Goal: Navigation & Orientation: Understand site structure

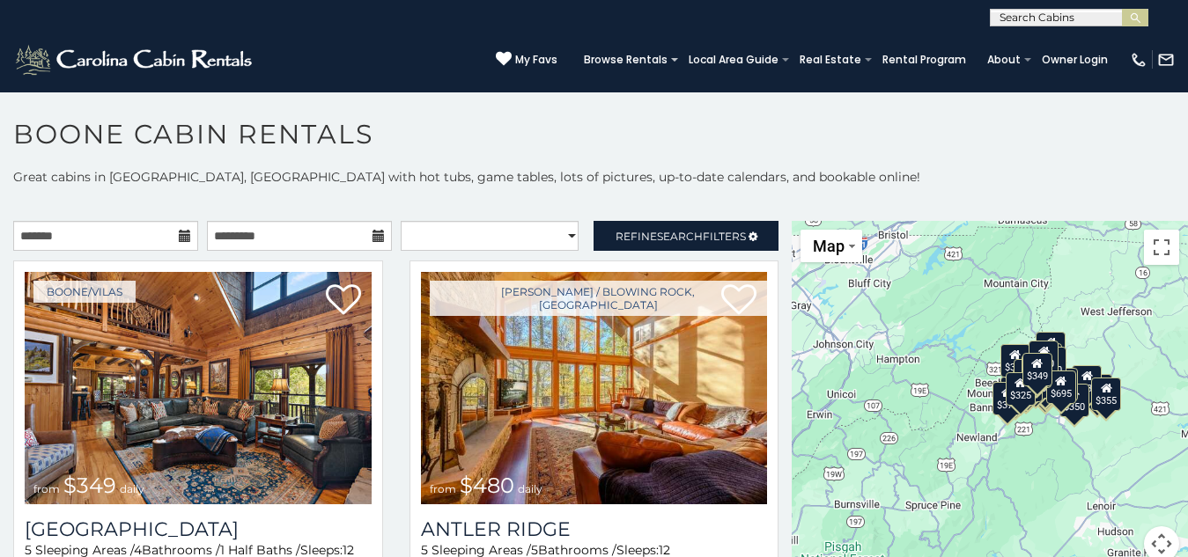
scroll to position [10, 0]
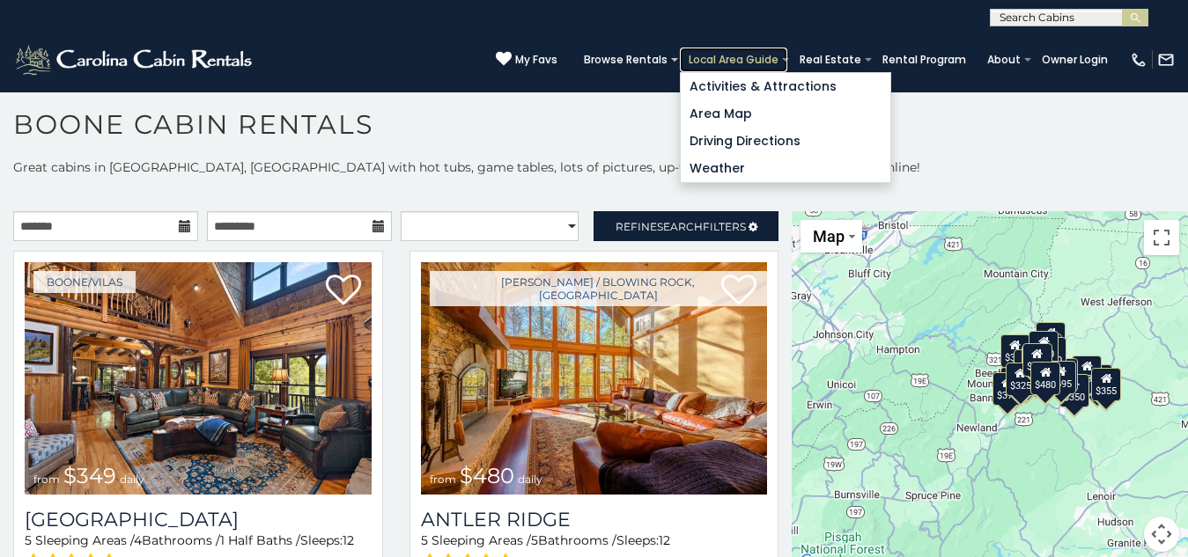
click at [680, 48] on link "Local Area Guide" at bounding box center [733, 60] width 107 height 25
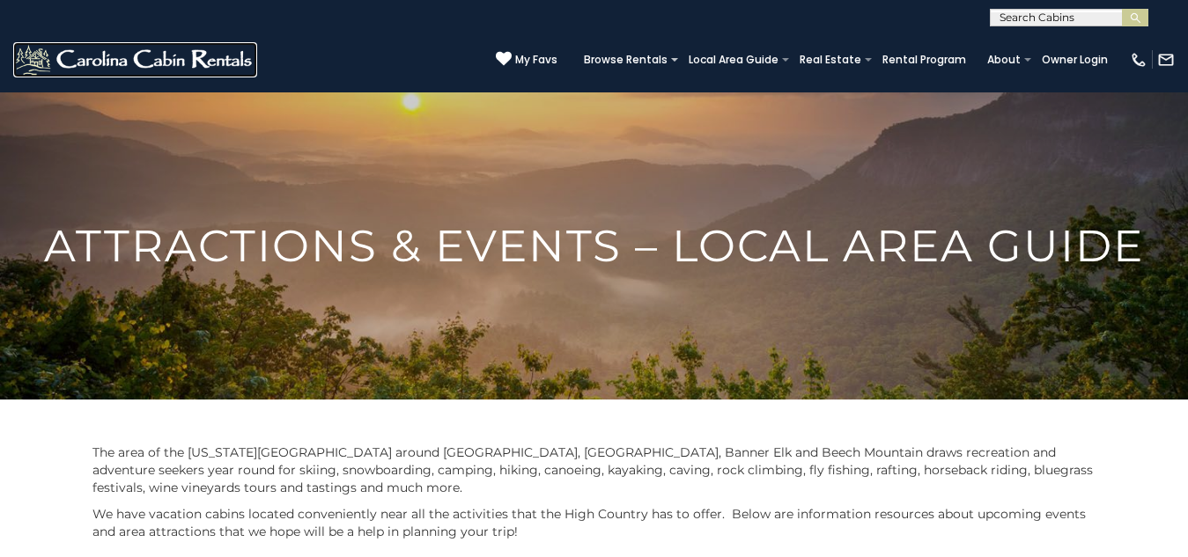
click at [58, 42] on img at bounding box center [135, 59] width 244 height 35
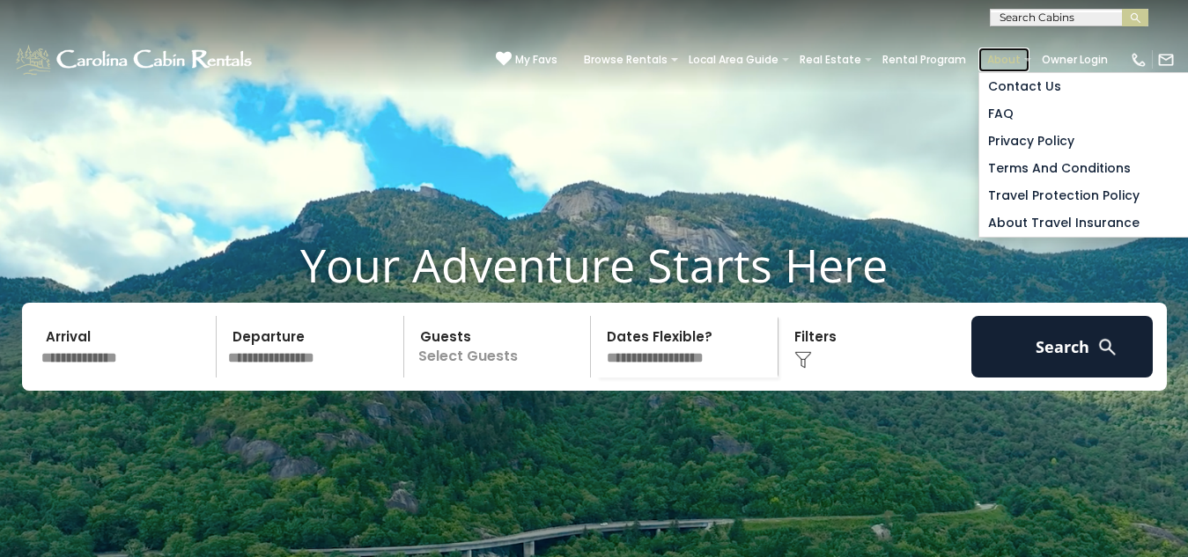
click at [978, 48] on link "About" at bounding box center [1003, 60] width 51 height 25
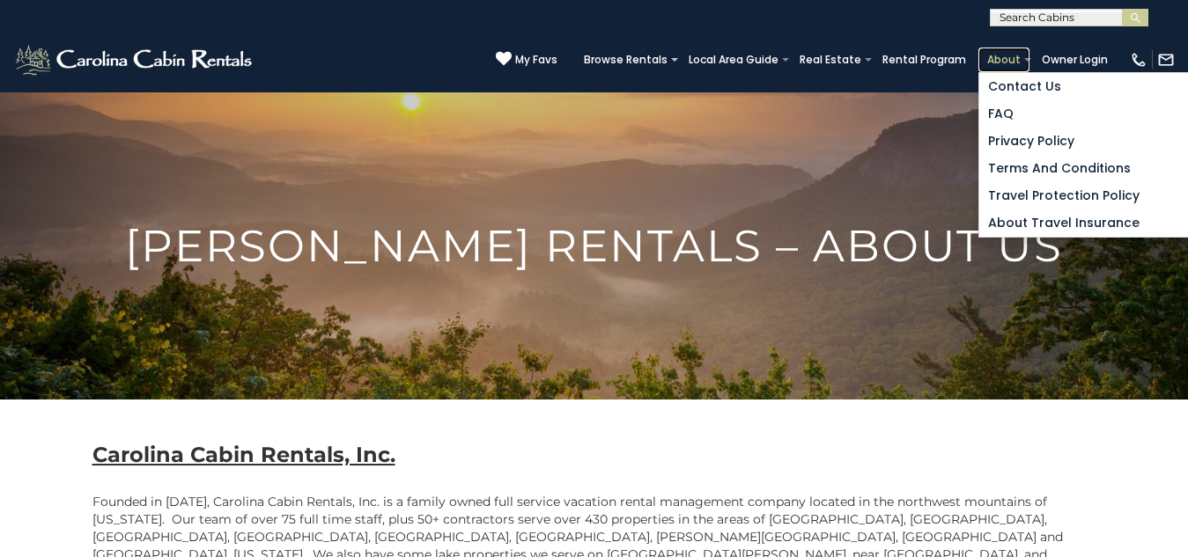
click at [978, 48] on link "About" at bounding box center [1003, 60] width 51 height 25
